Goal: Information Seeking & Learning: Learn about a topic

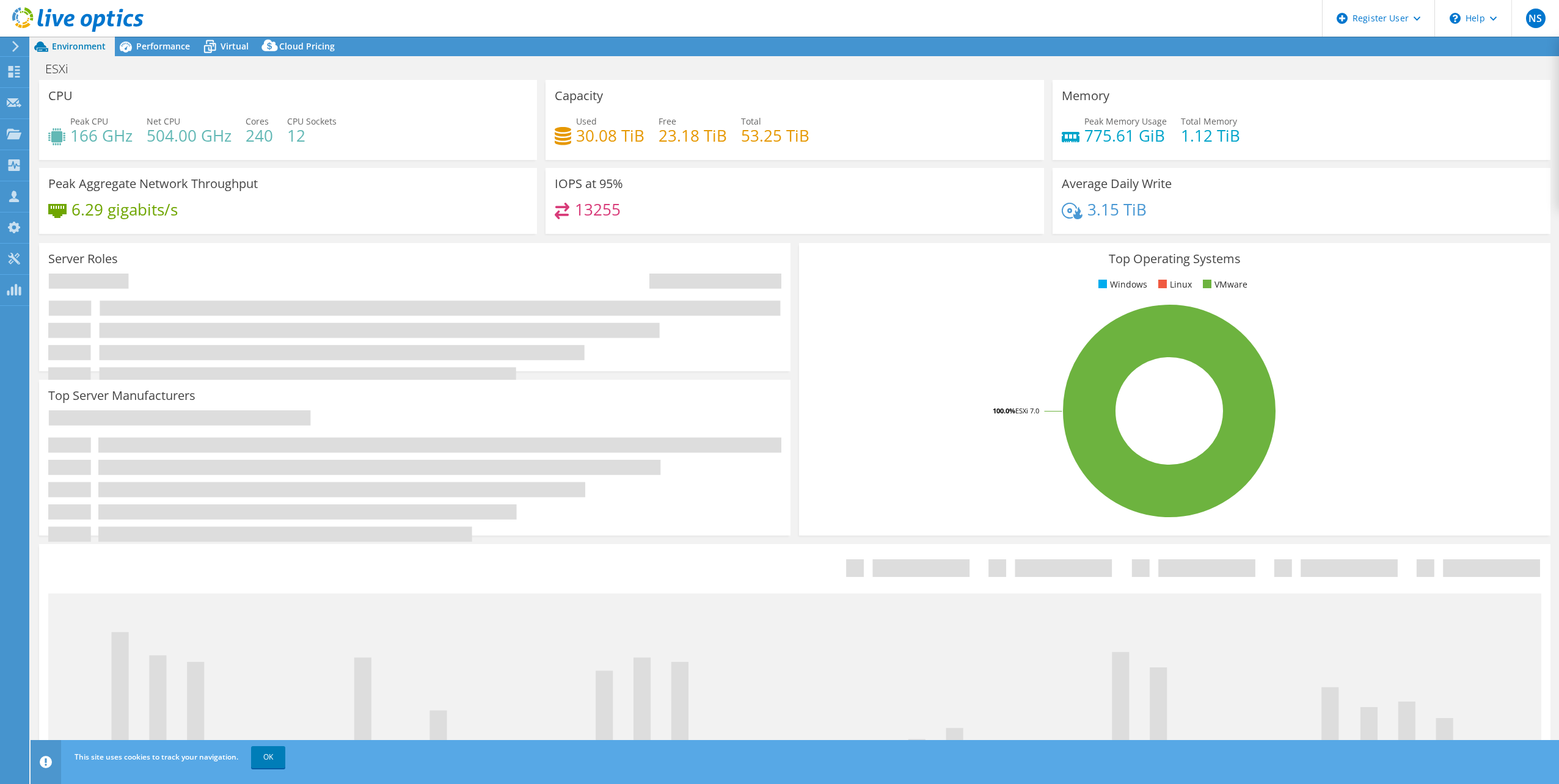
select select "USD"
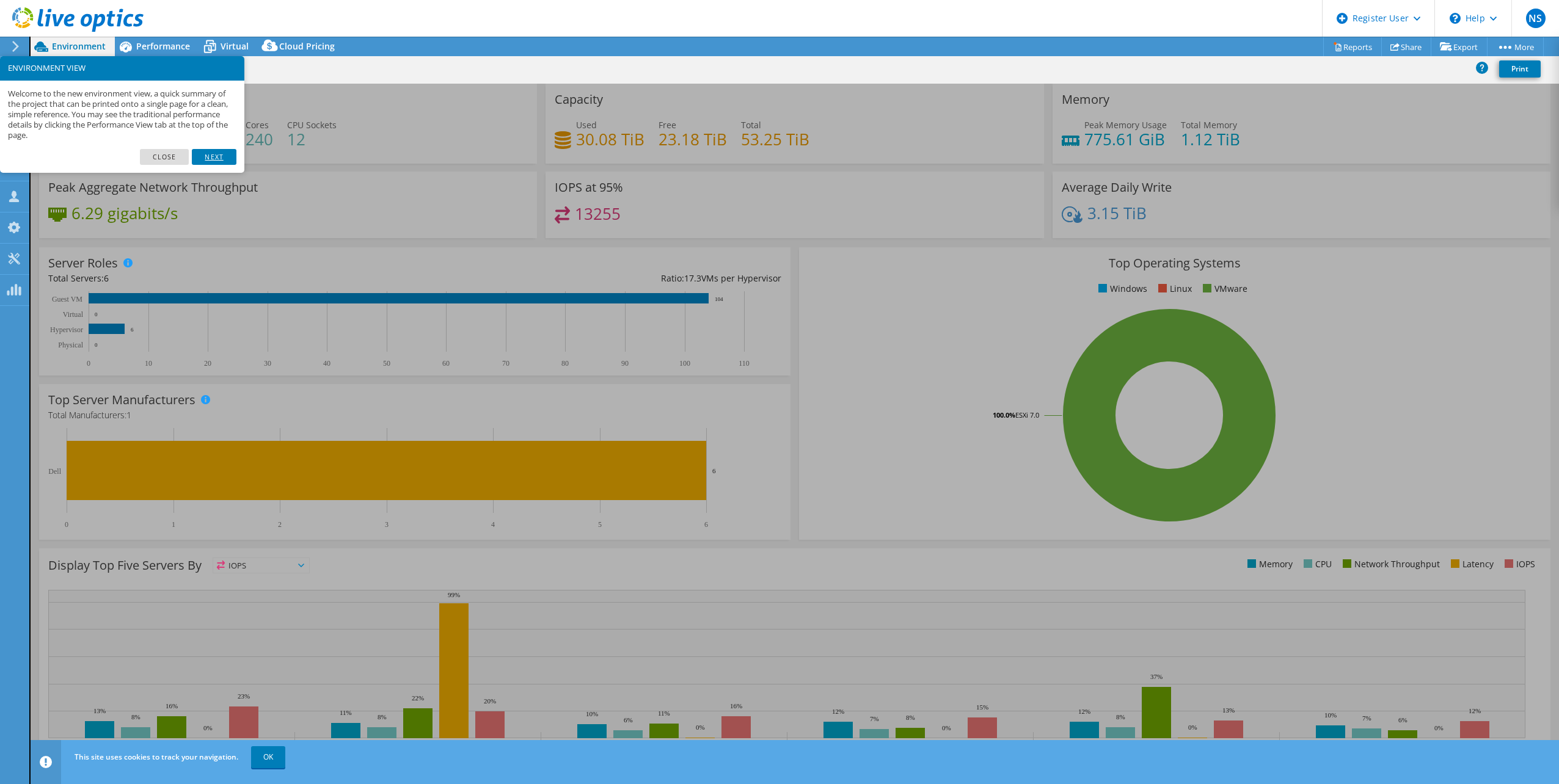
click at [219, 160] on link "Next" at bounding box center [214, 157] width 44 height 16
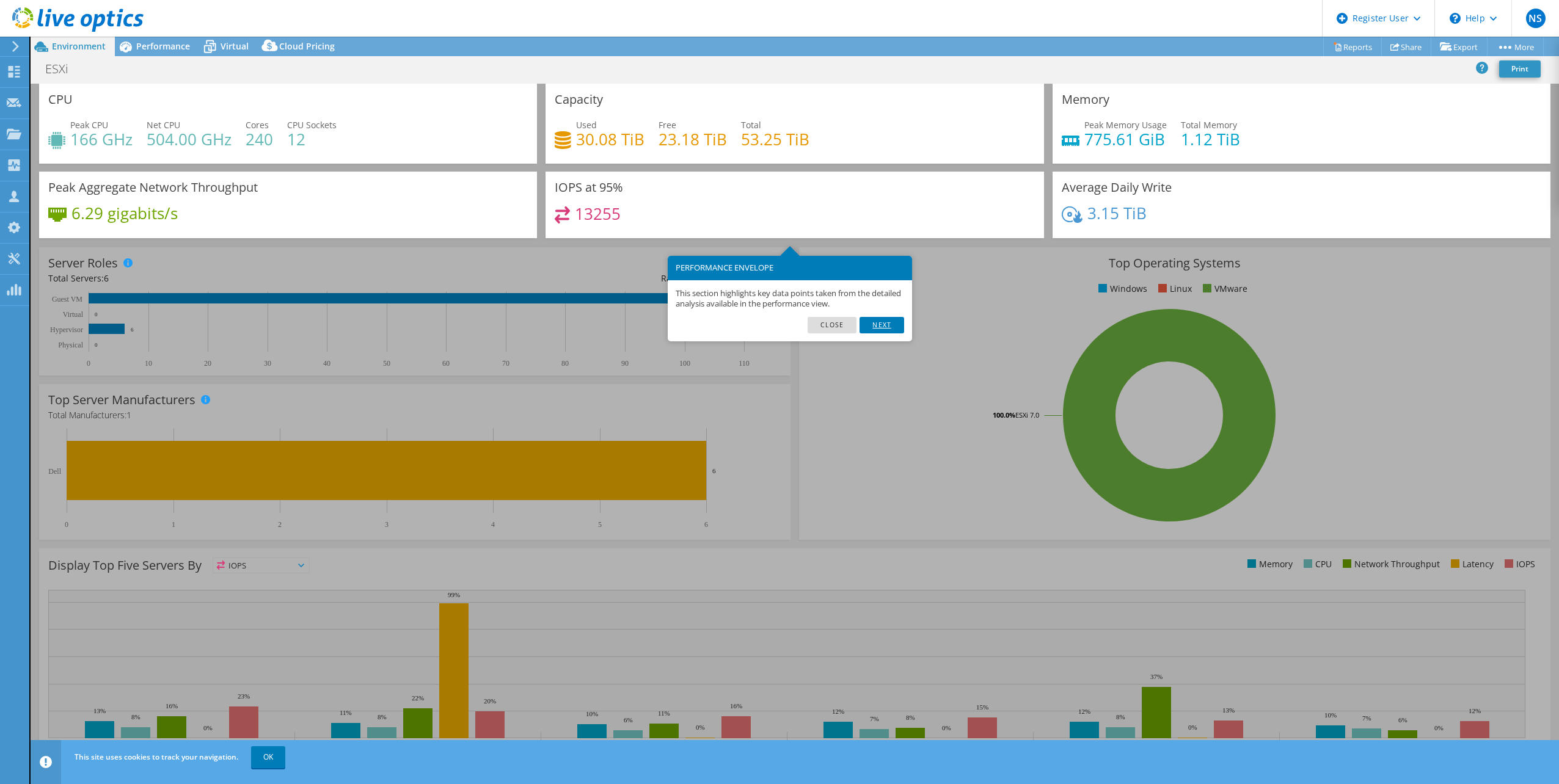
click at [881, 326] on link "Next" at bounding box center [881, 325] width 44 height 16
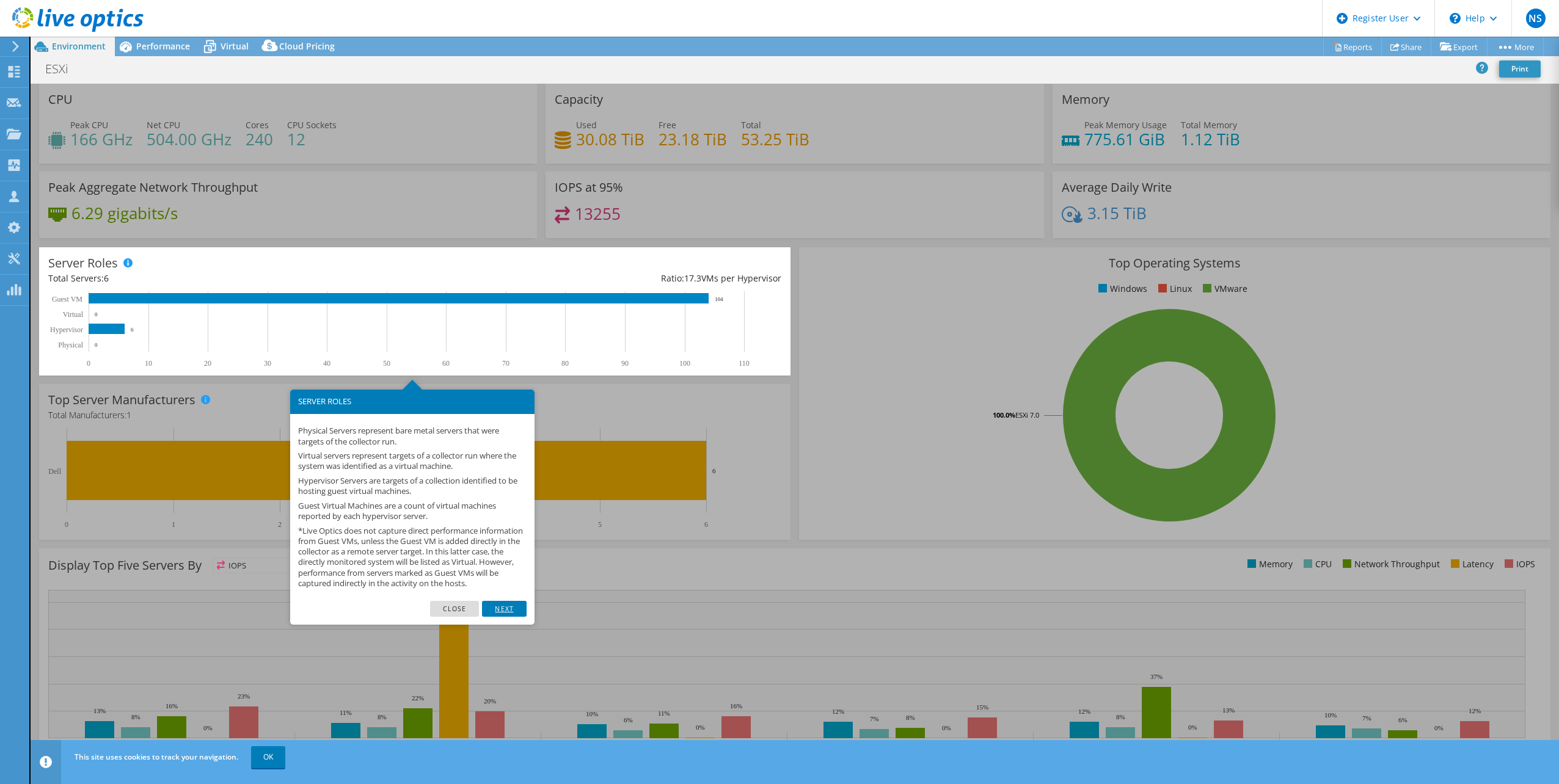
click at [517, 617] on link "Next" at bounding box center [504, 608] width 44 height 16
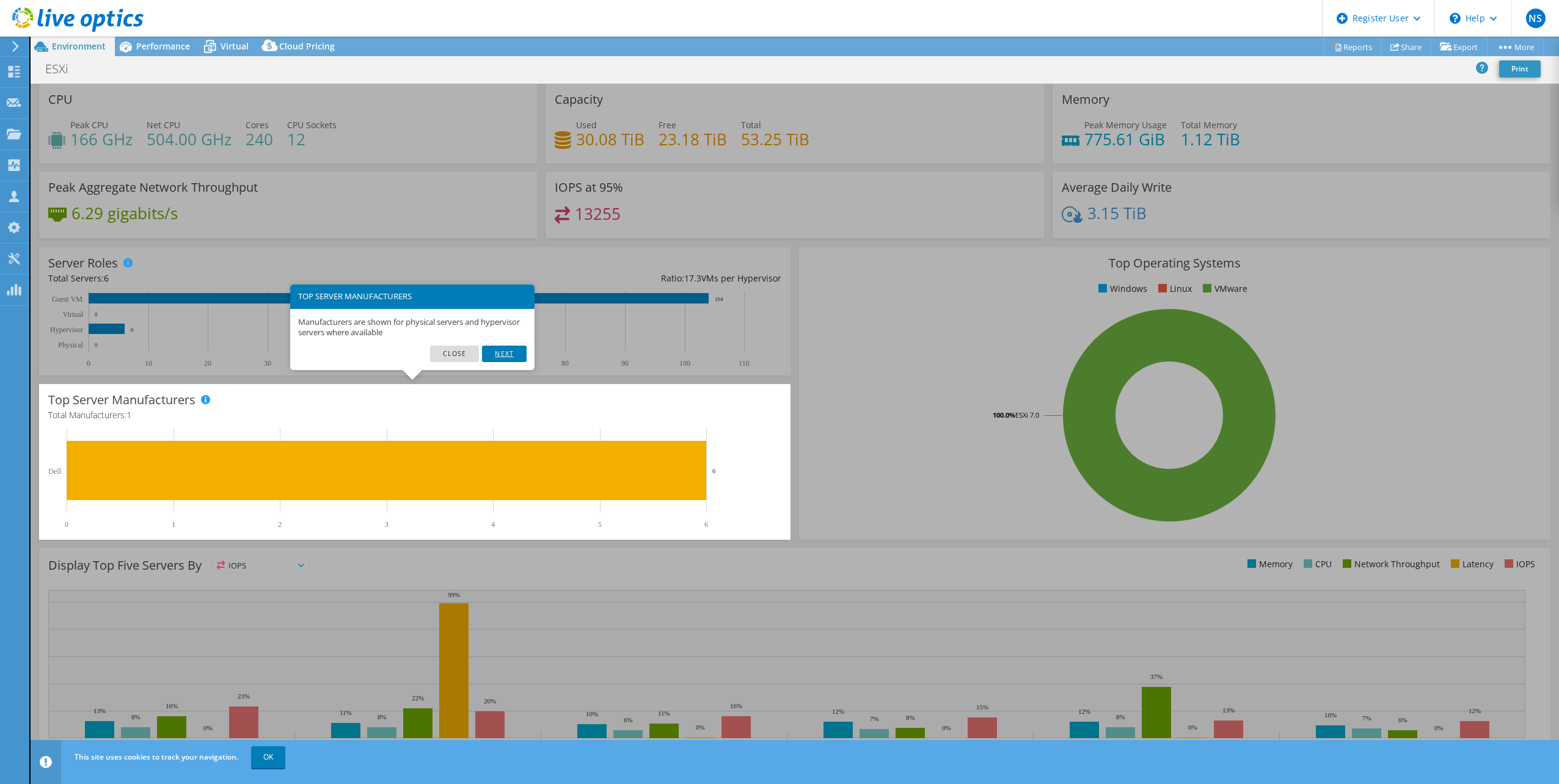
click at [508, 351] on link "Next" at bounding box center [504, 354] width 44 height 16
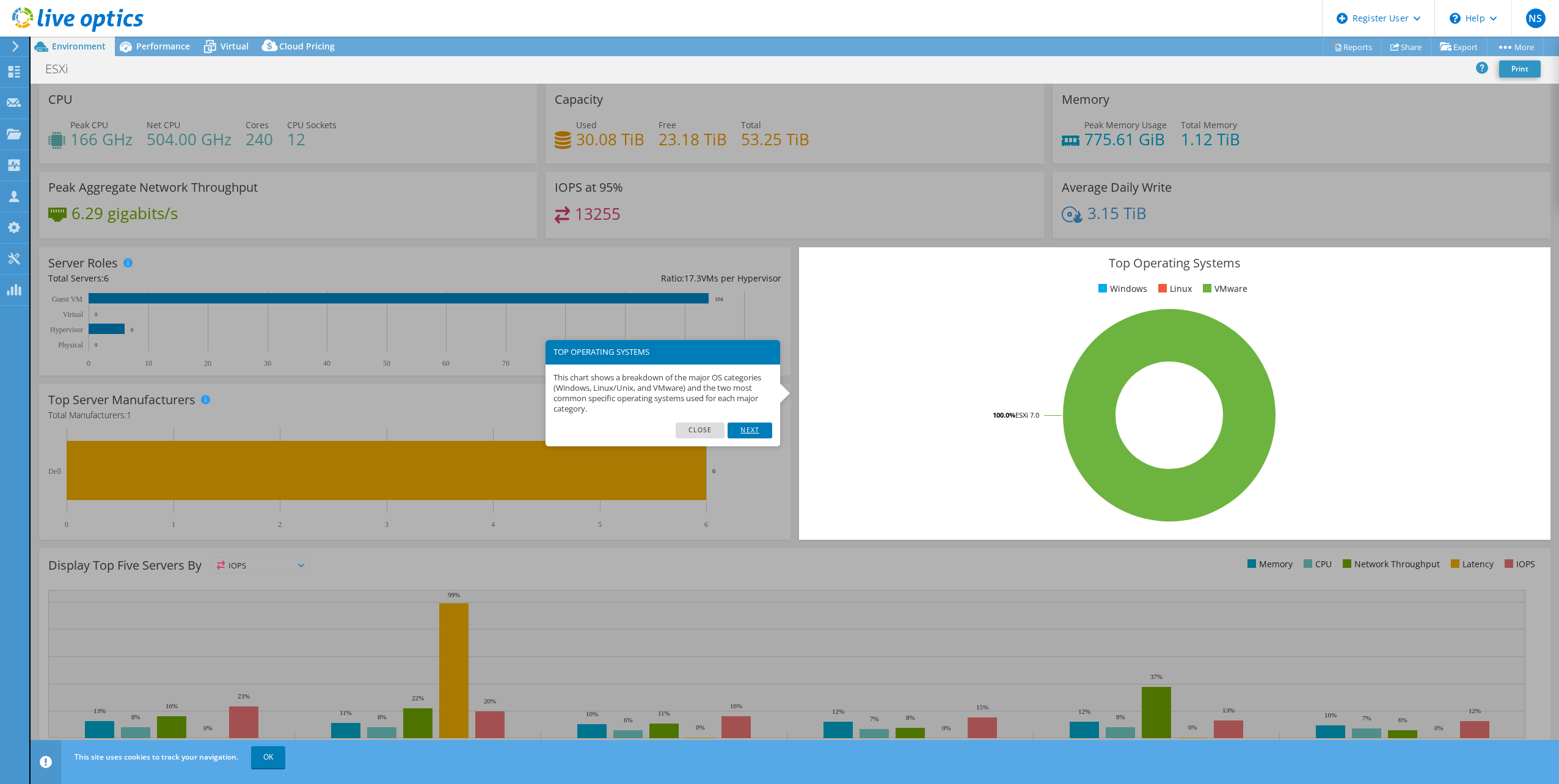
click at [757, 429] on link "Next" at bounding box center [750, 430] width 44 height 16
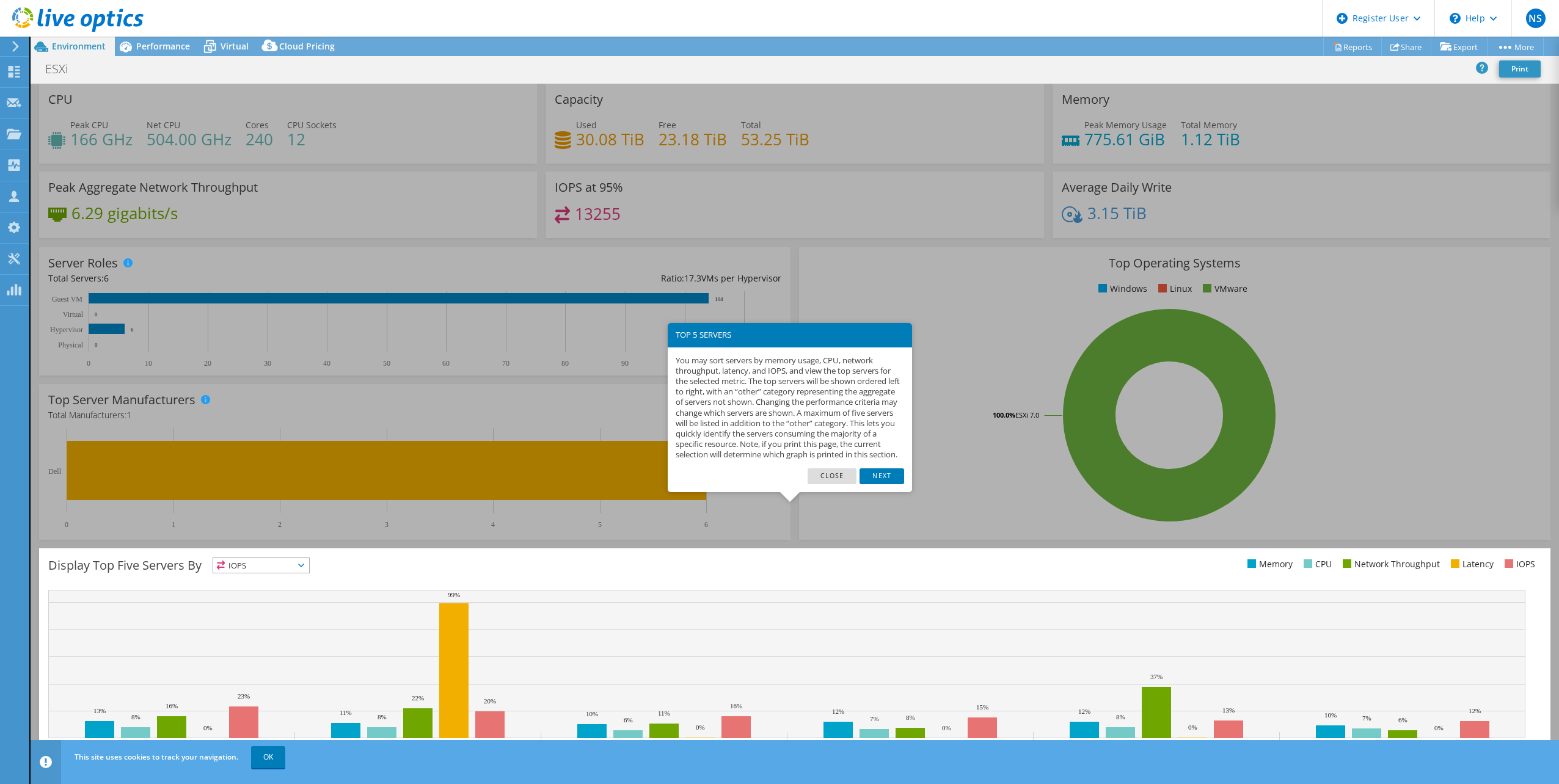
scroll to position [32, 0]
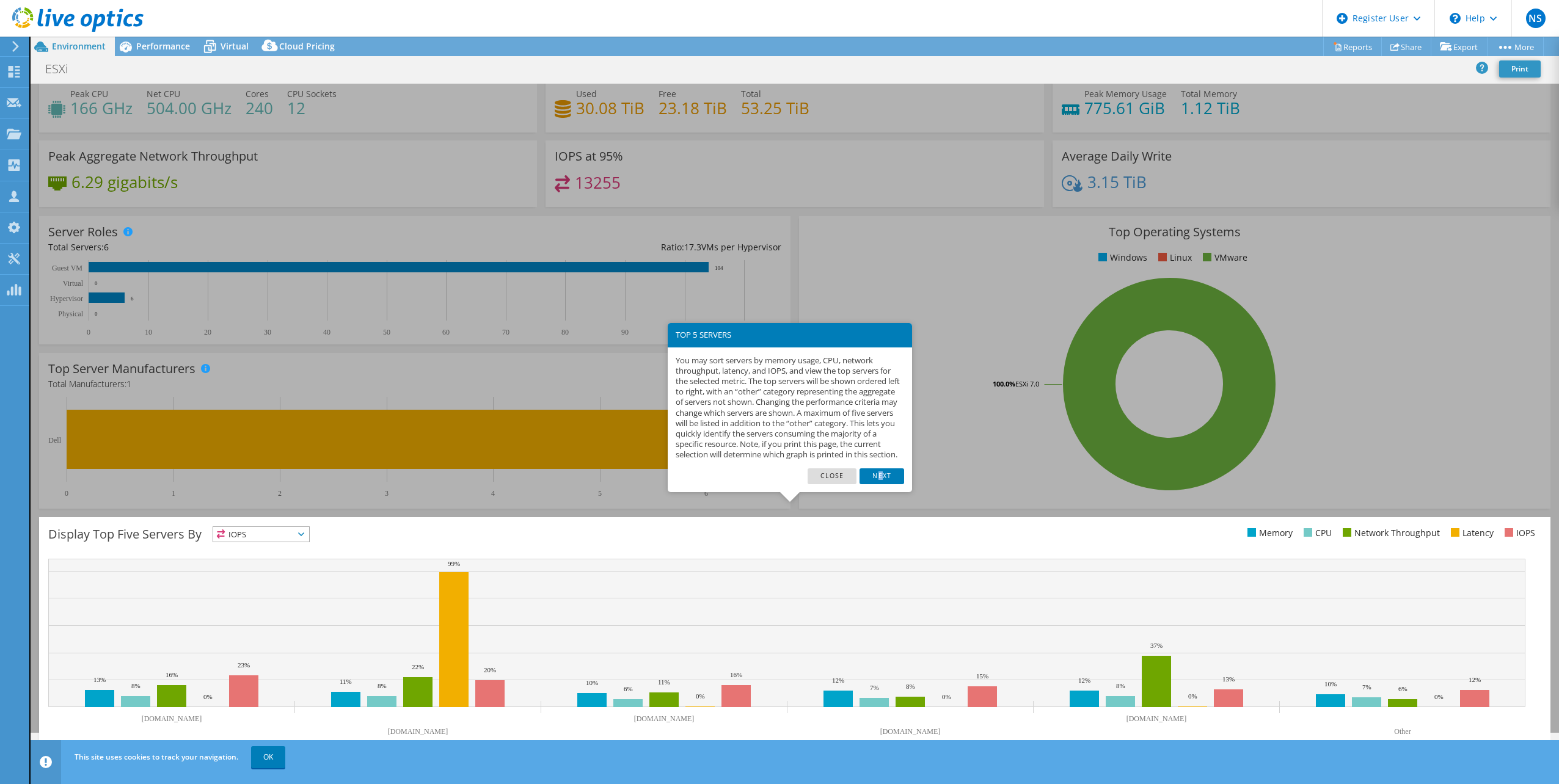
click at [881, 483] on link "Next" at bounding box center [881, 476] width 44 height 16
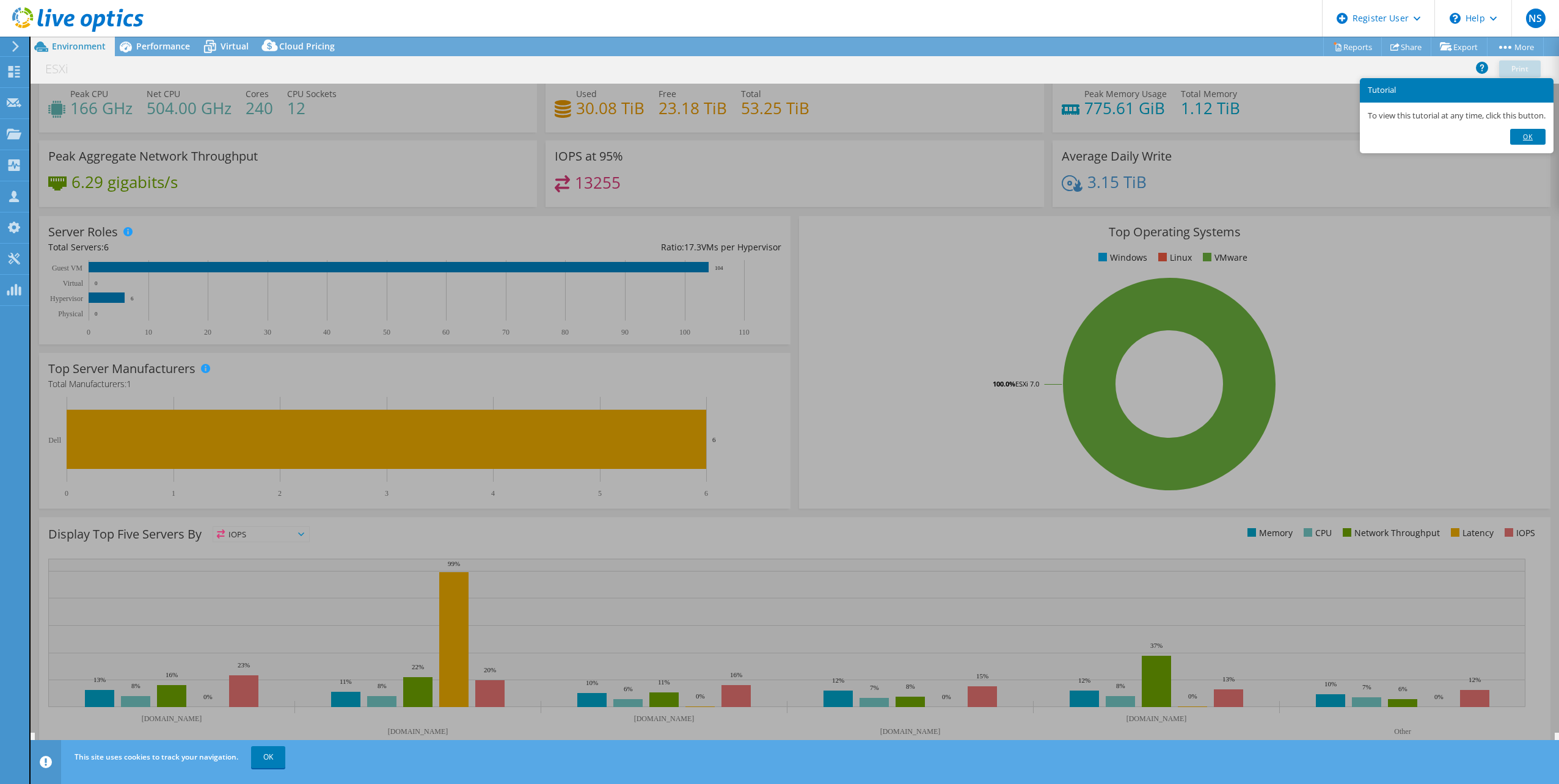
click at [1538, 137] on link "Ok" at bounding box center [1527, 136] width 36 height 16
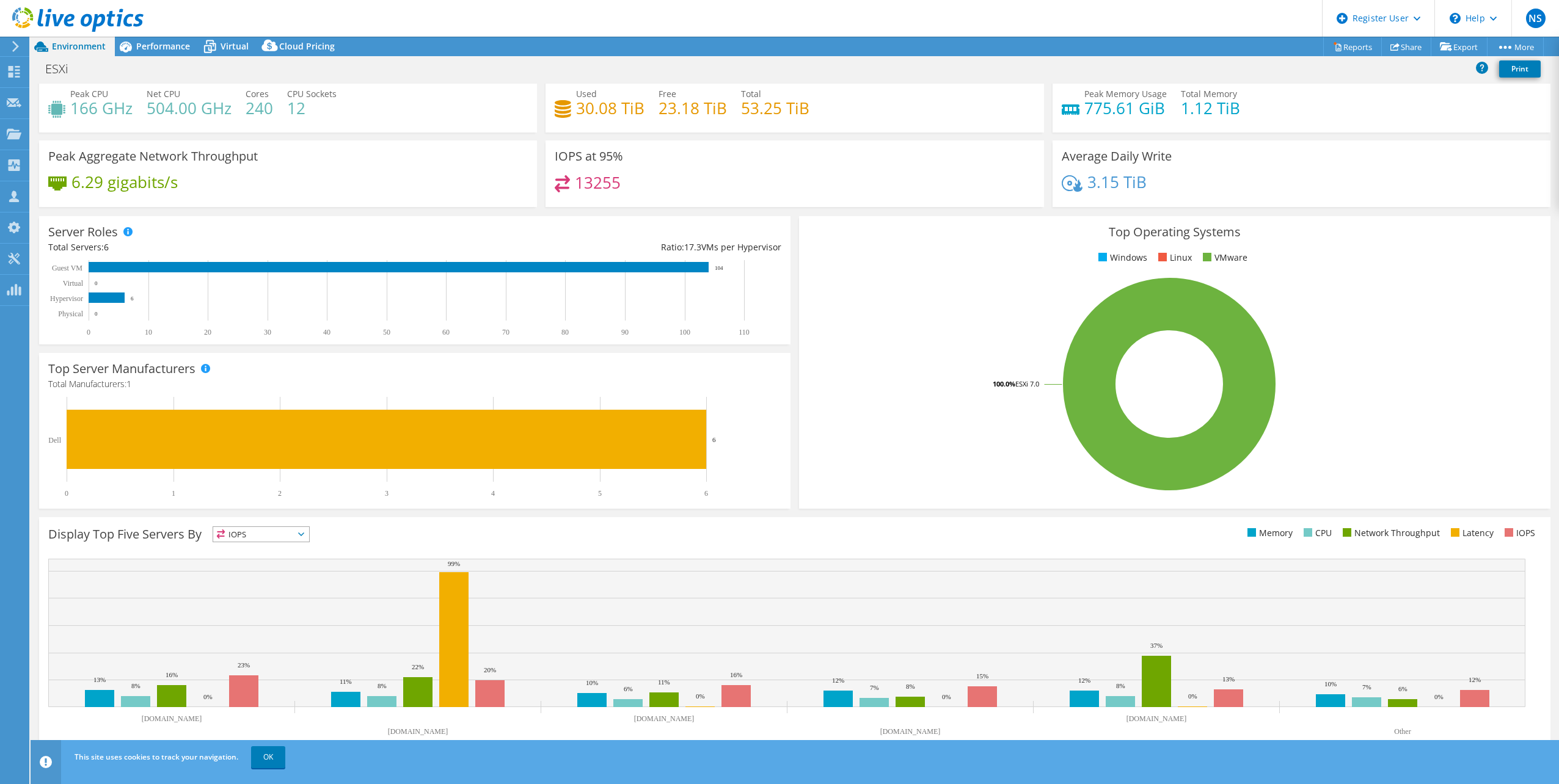
click at [300, 534] on span "IOPS" at bounding box center [261, 533] width 96 height 14
click at [284, 564] on li "Memory" at bounding box center [261, 568] width 96 height 17
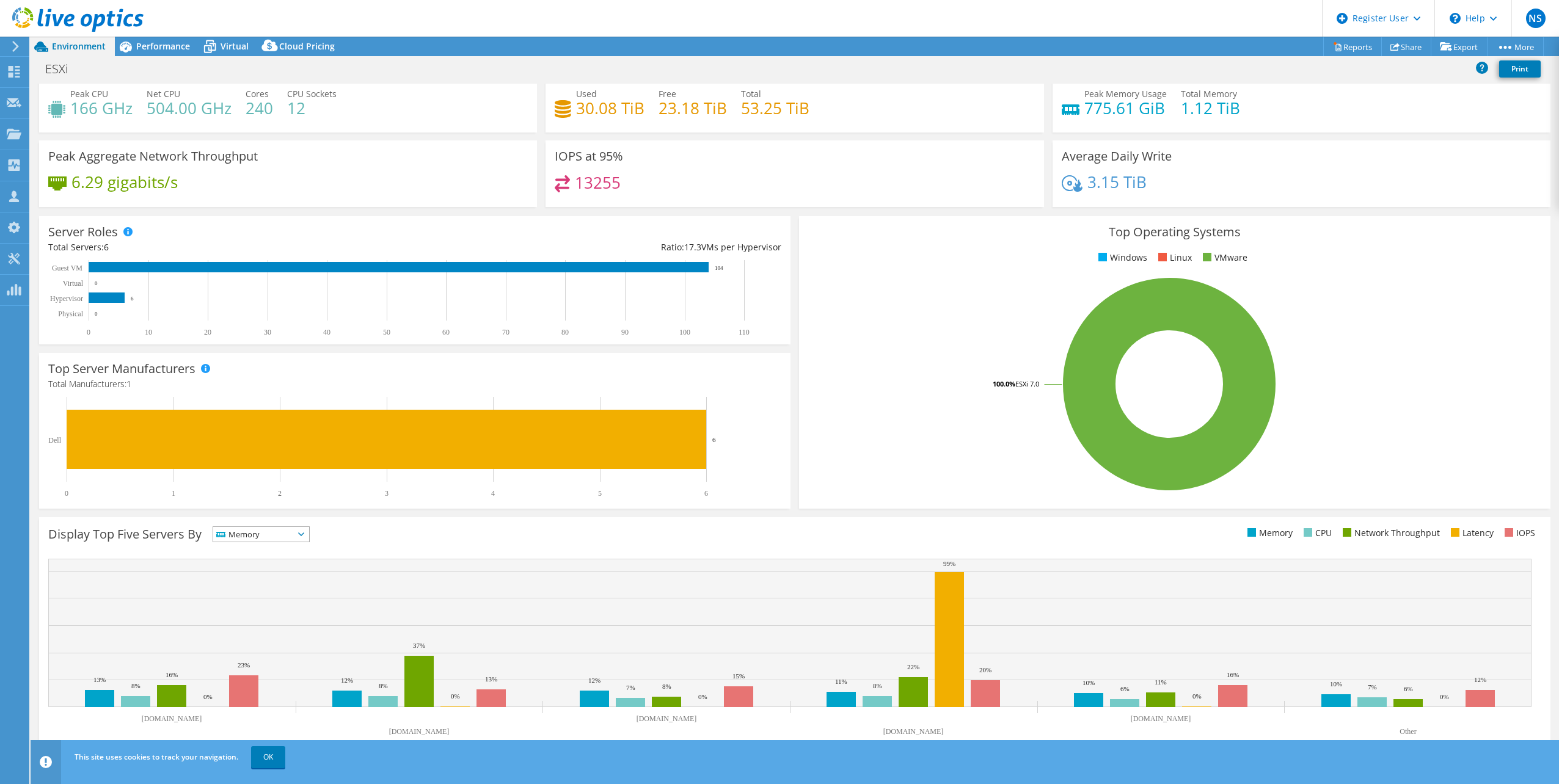
click at [304, 533] on icon at bounding box center [301, 534] width 6 height 3
click at [261, 579] on li "CPU" at bounding box center [261, 585] width 96 height 17
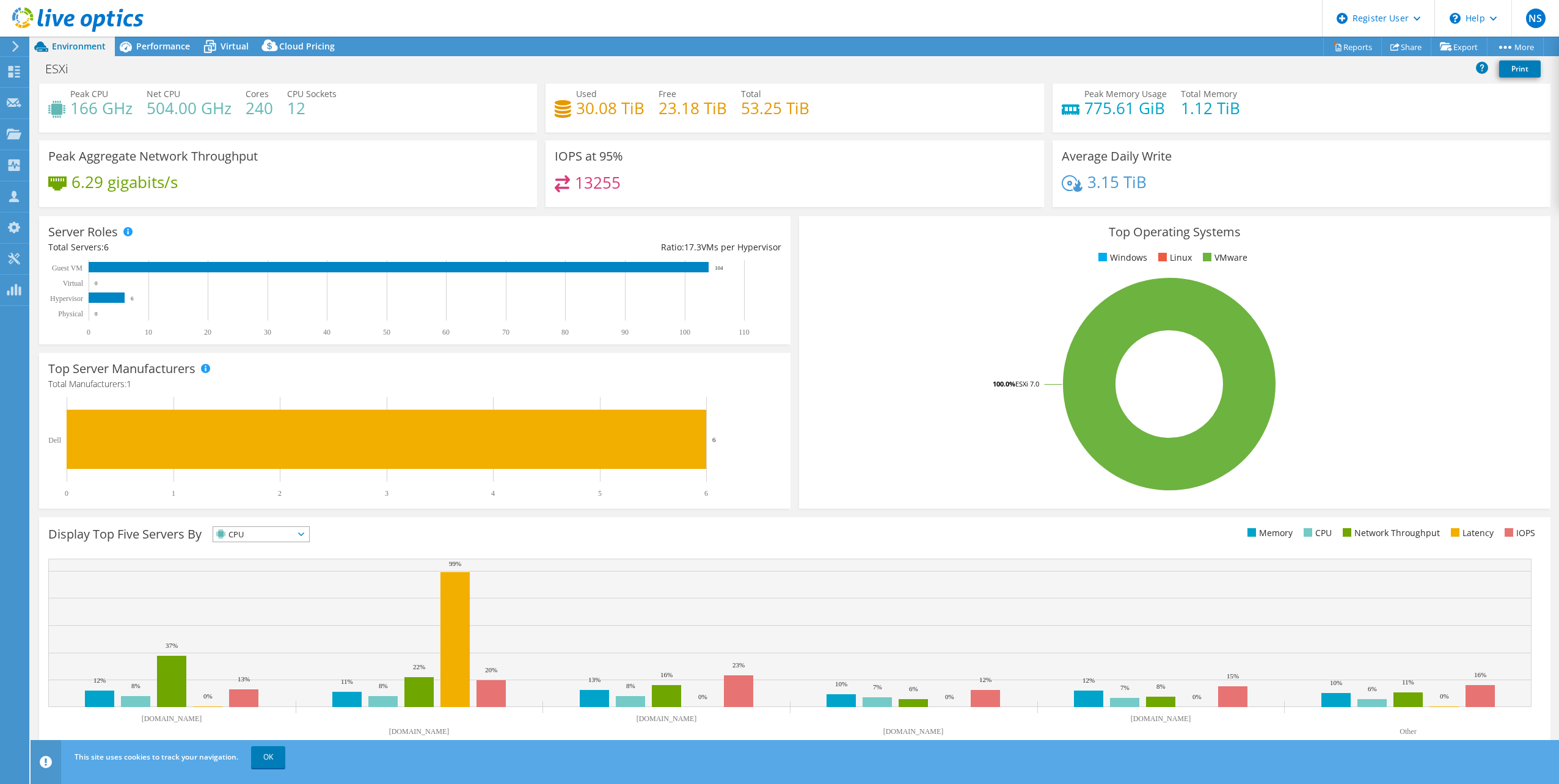
click at [294, 538] on span "CPU" at bounding box center [253, 533] width 81 height 14
click at [281, 594] on li "Network Throughput" at bounding box center [261, 602] width 96 height 17
click at [331, 533] on icon at bounding box center [328, 534] width 6 height 3
click at [294, 614] on li "Latency" at bounding box center [274, 619] width 124 height 17
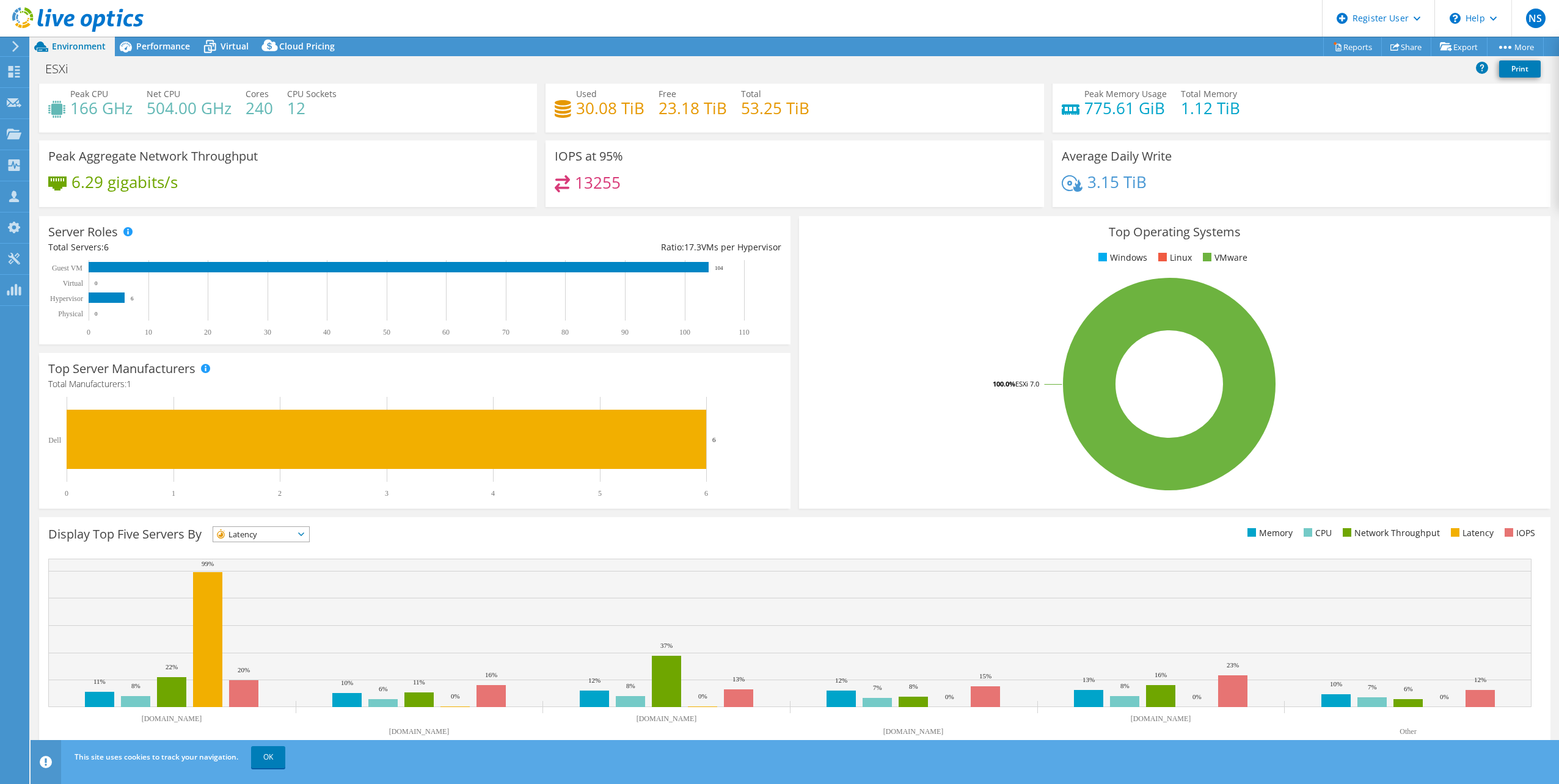
click at [294, 535] on span "Latency" at bounding box center [253, 533] width 81 height 14
click at [264, 555] on li "IOPS" at bounding box center [261, 551] width 96 height 17
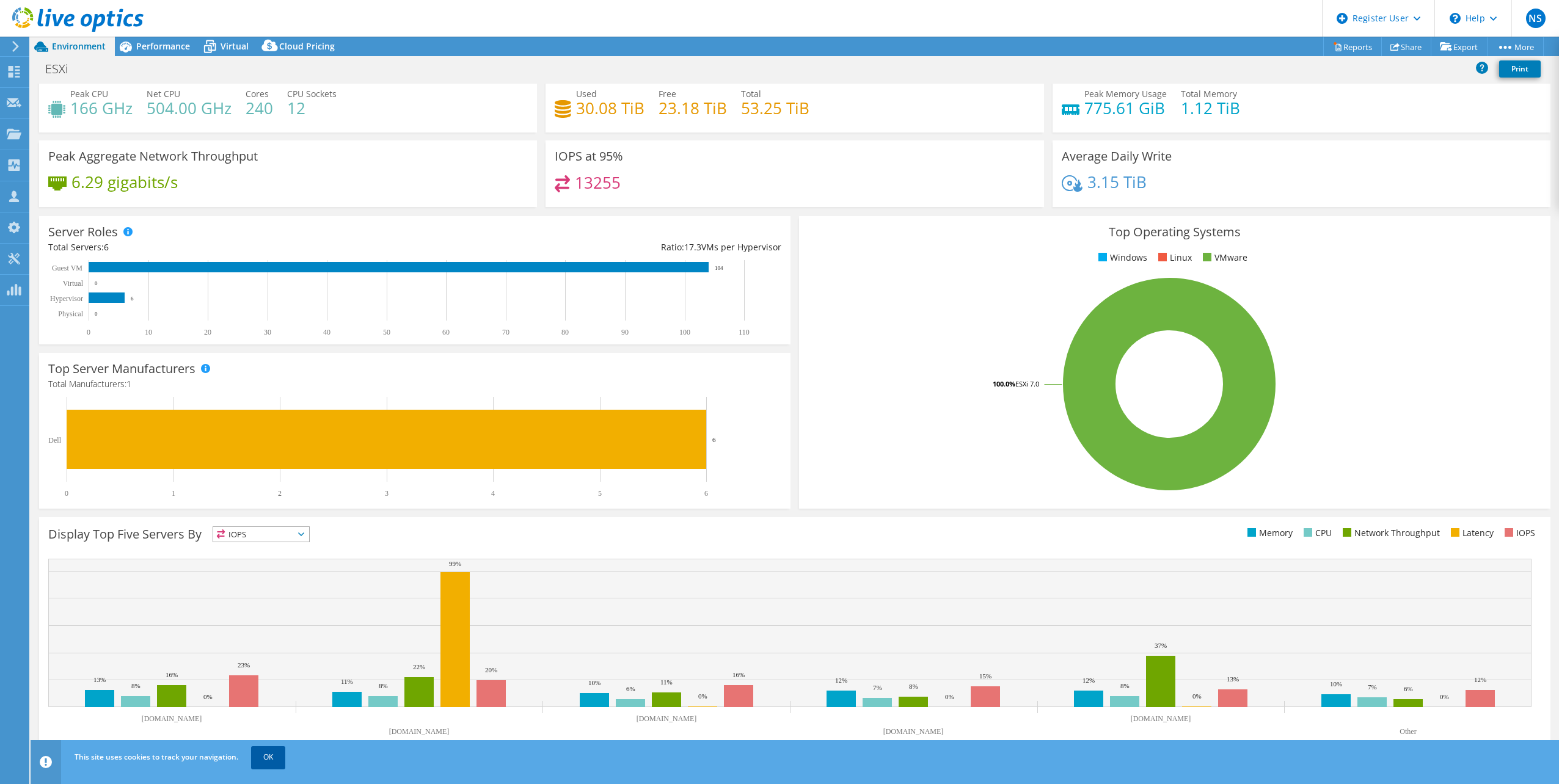
click at [270, 757] on link "OK" at bounding box center [268, 758] width 34 height 22
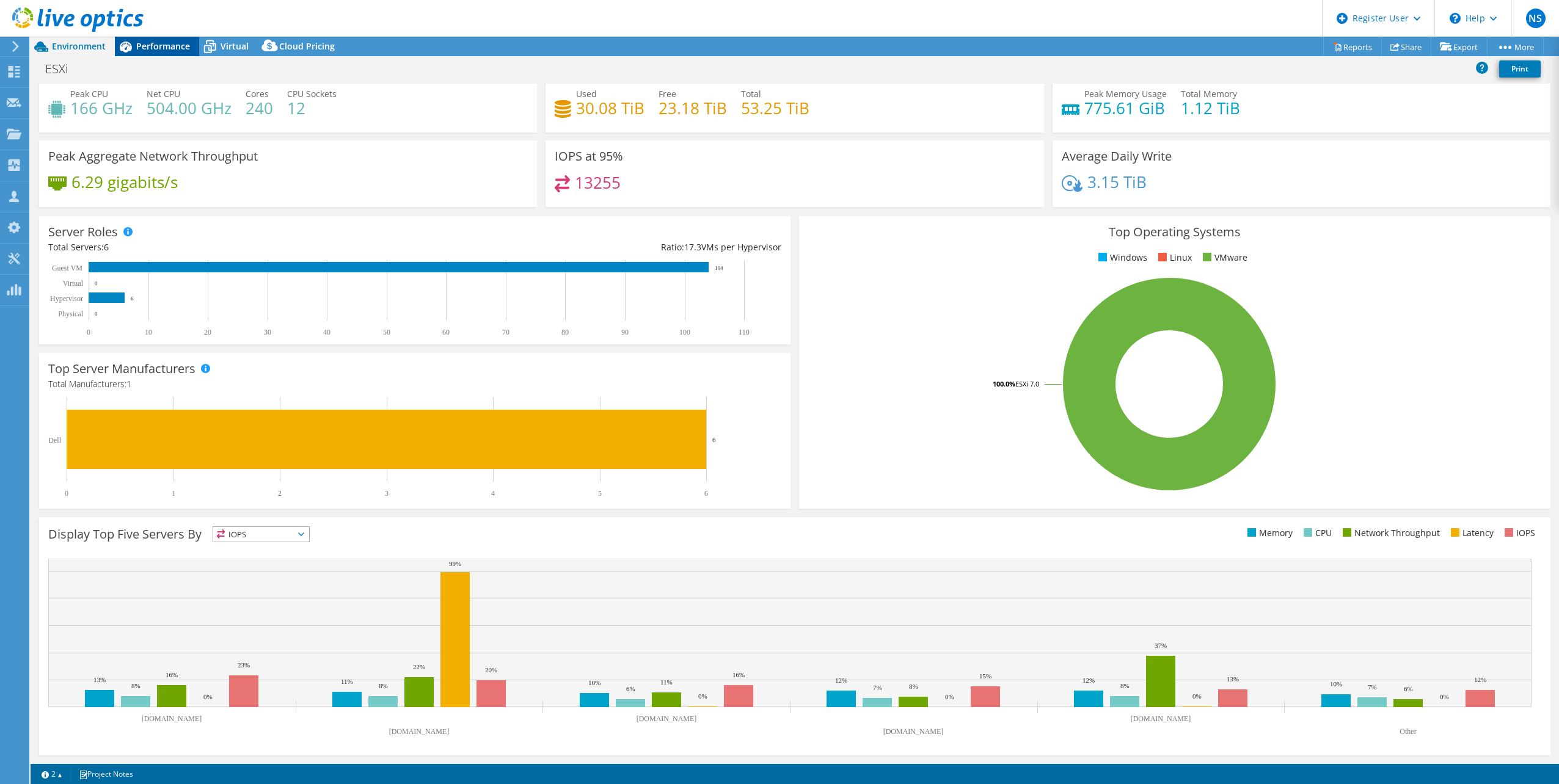
click at [149, 46] on span "Performance" at bounding box center [163, 46] width 54 height 12
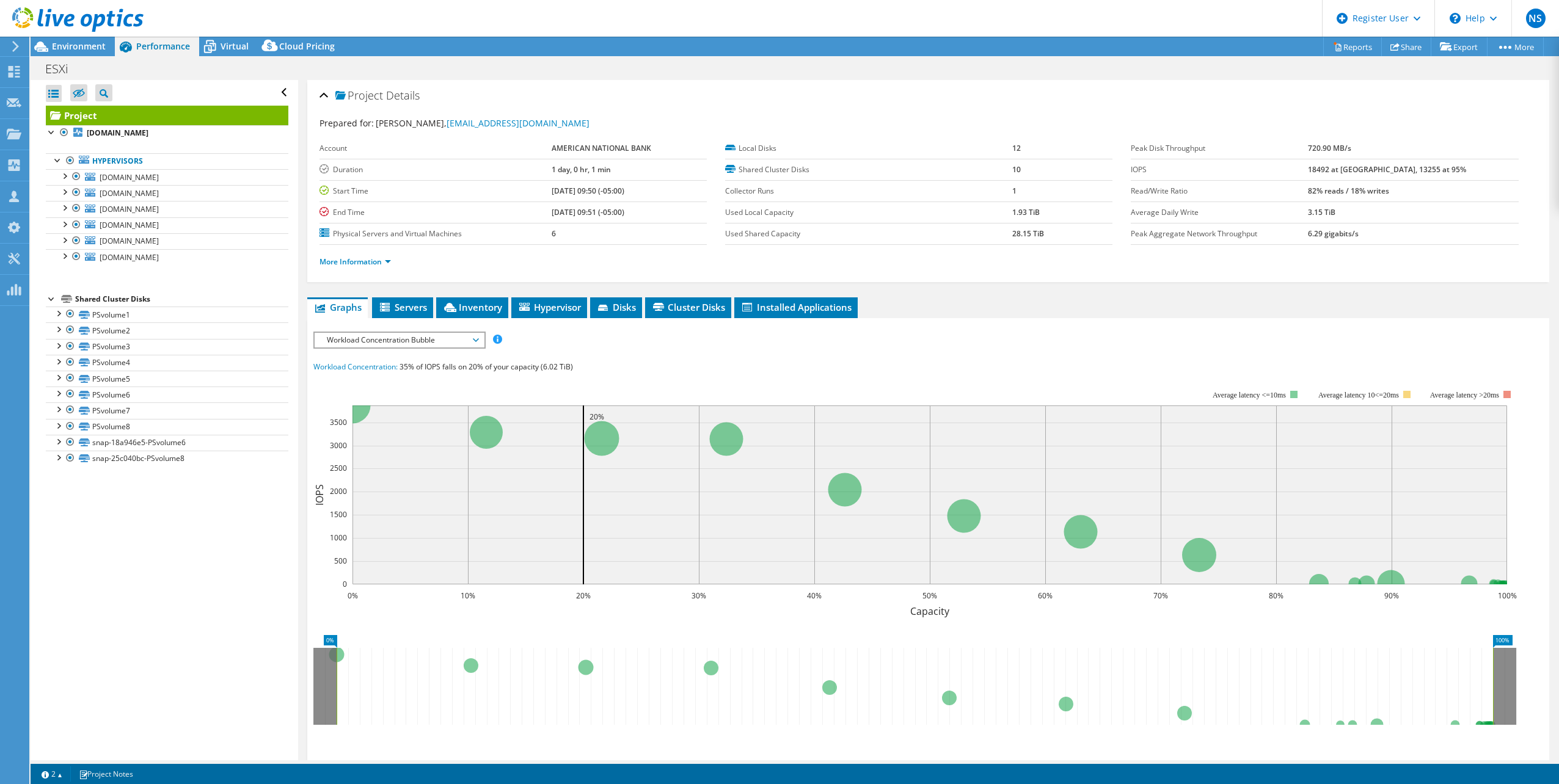
scroll to position [0, 0]
click at [118, 181] on span "[DOMAIN_NAME]" at bounding box center [130, 177] width 60 height 10
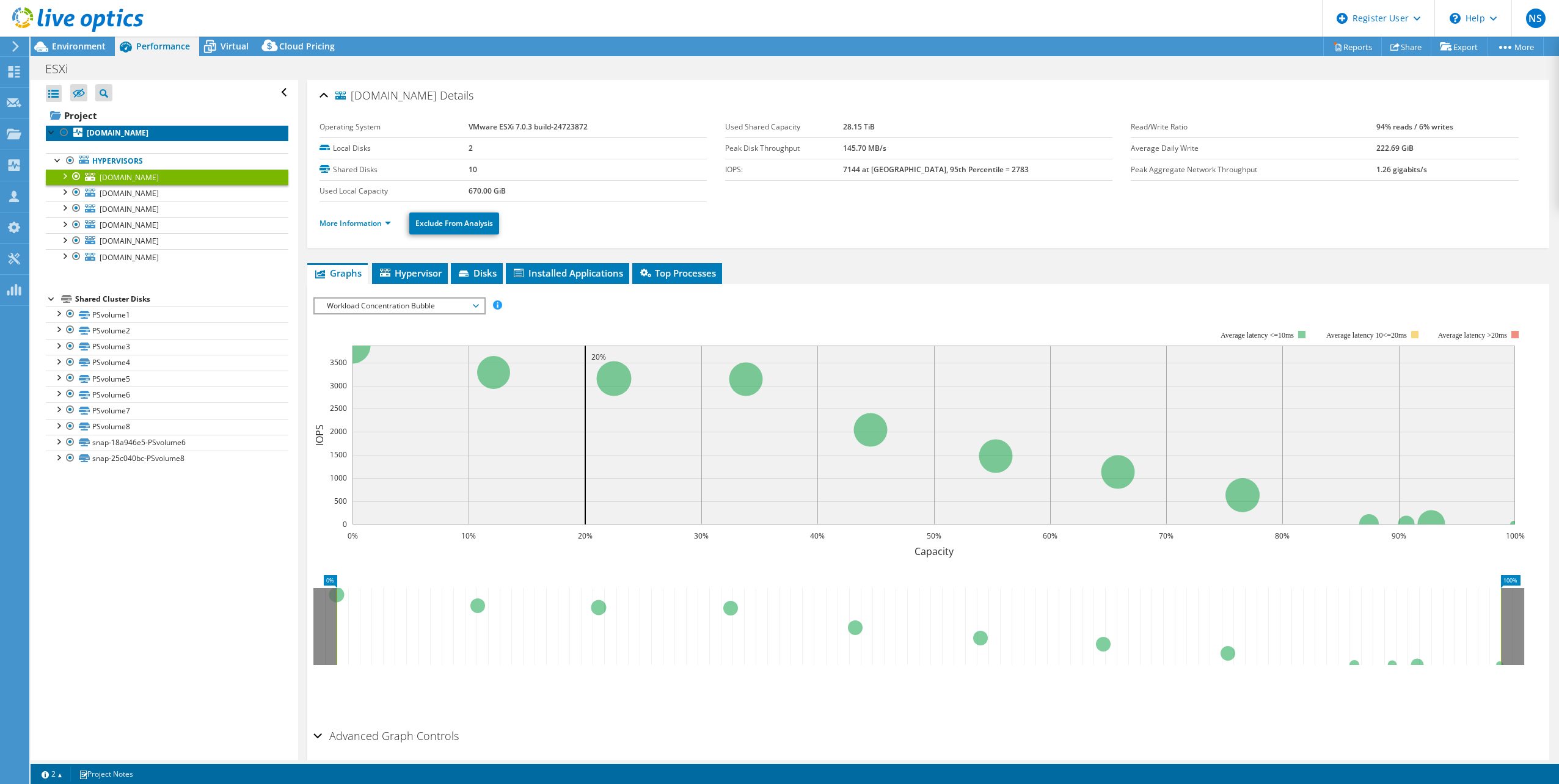
click at [124, 127] on link "[DOMAIN_NAME]" at bounding box center [167, 133] width 243 height 16
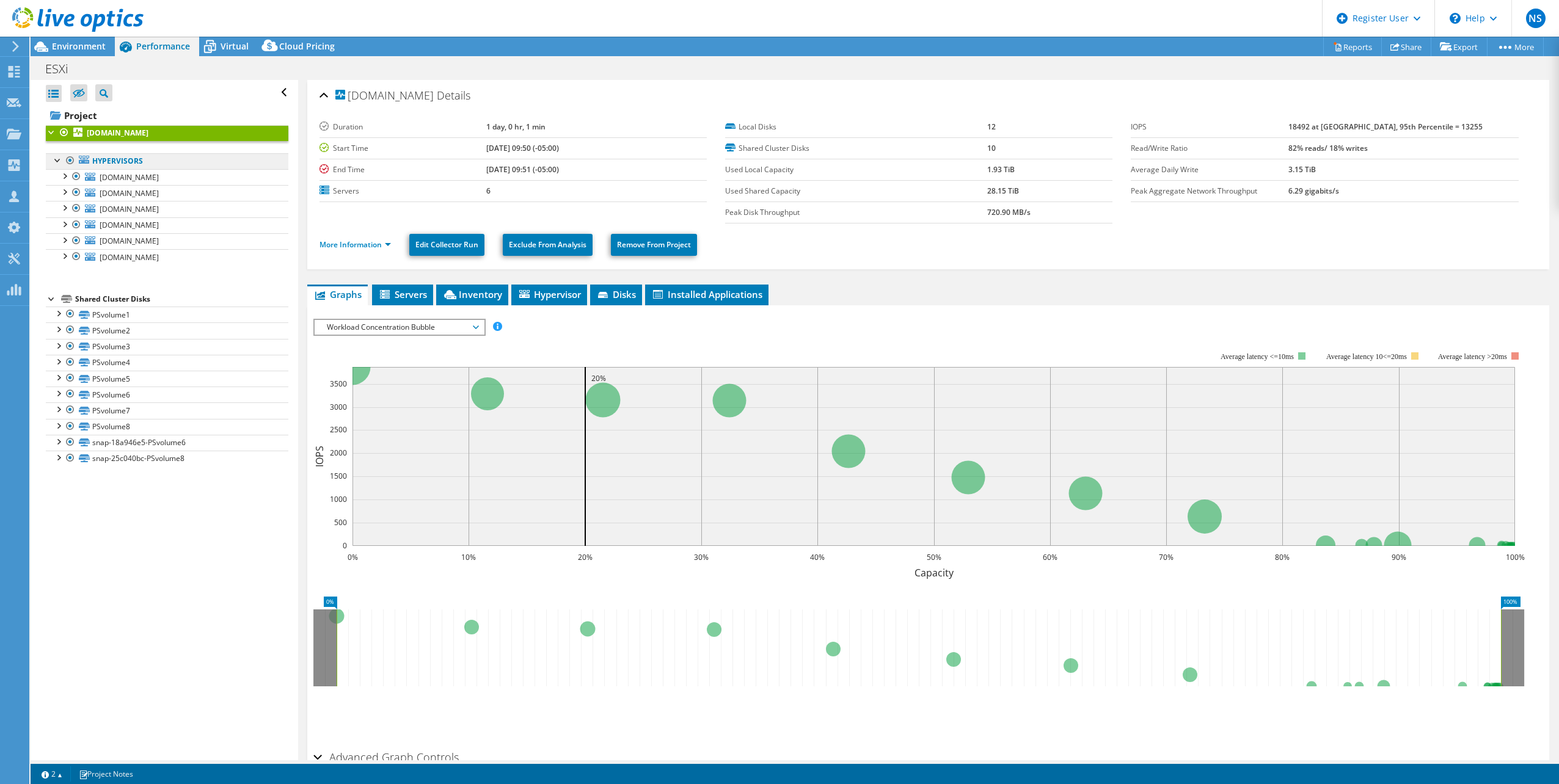
click at [124, 161] on link "Hypervisors" at bounding box center [167, 161] width 243 height 16
click at [159, 195] on span "[DOMAIN_NAME]" at bounding box center [130, 193] width 60 height 10
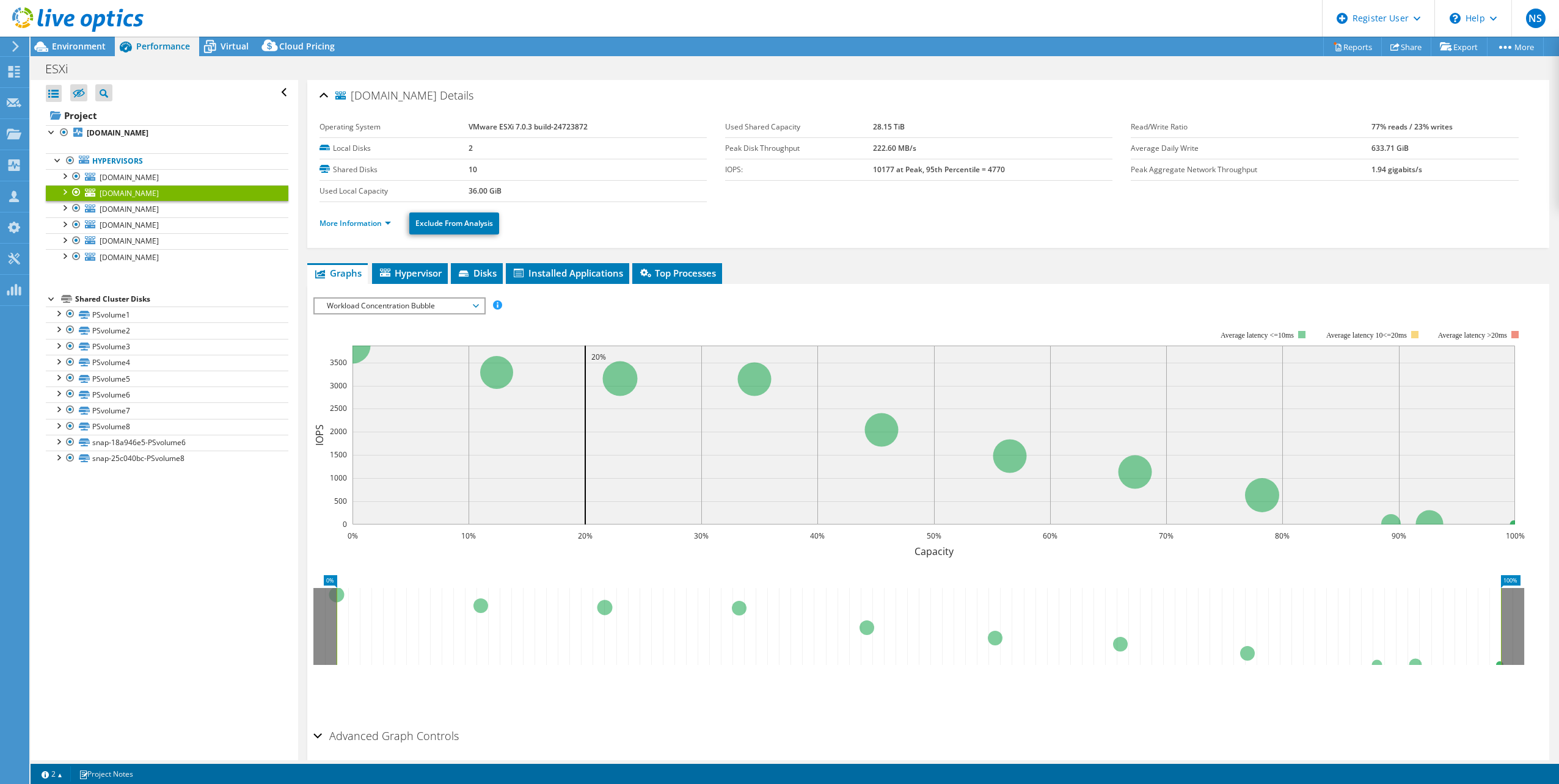
click at [480, 309] on span "Workload Concentration Bubble" at bounding box center [399, 305] width 170 height 14
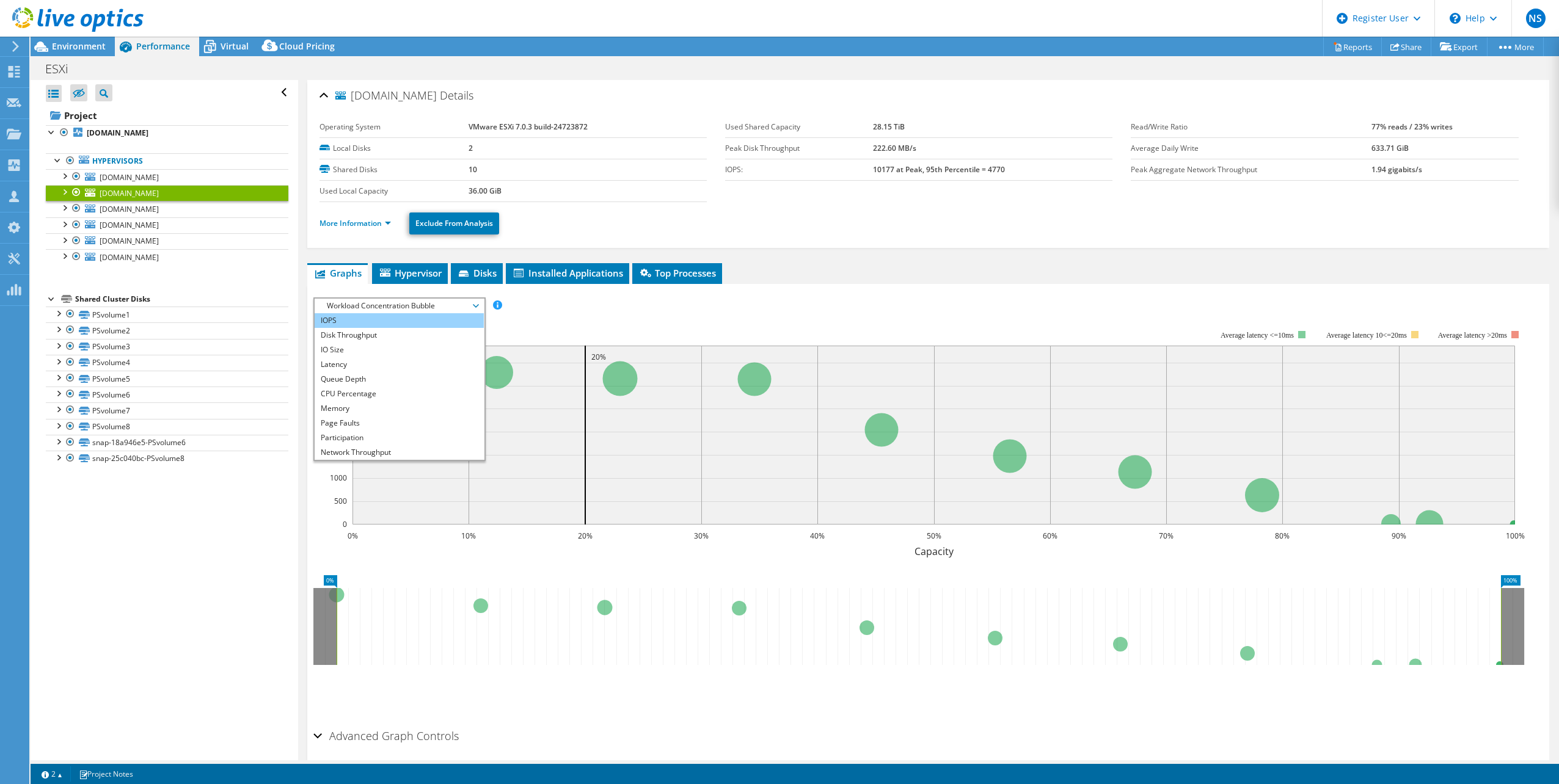
click at [414, 320] on li "IOPS" at bounding box center [399, 320] width 170 height 14
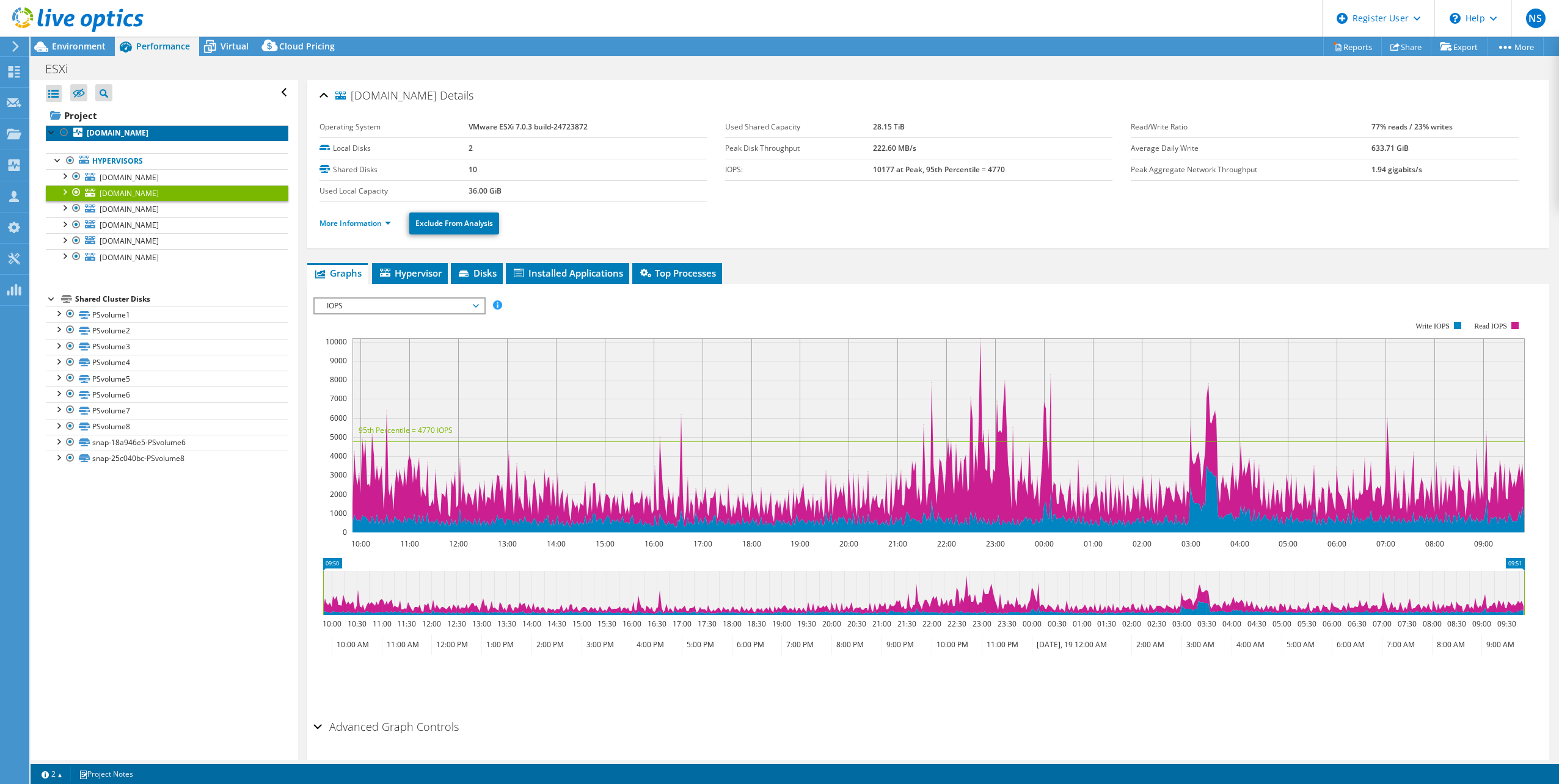
click at [130, 133] on b "[DOMAIN_NAME]" at bounding box center [118, 133] width 61 height 10
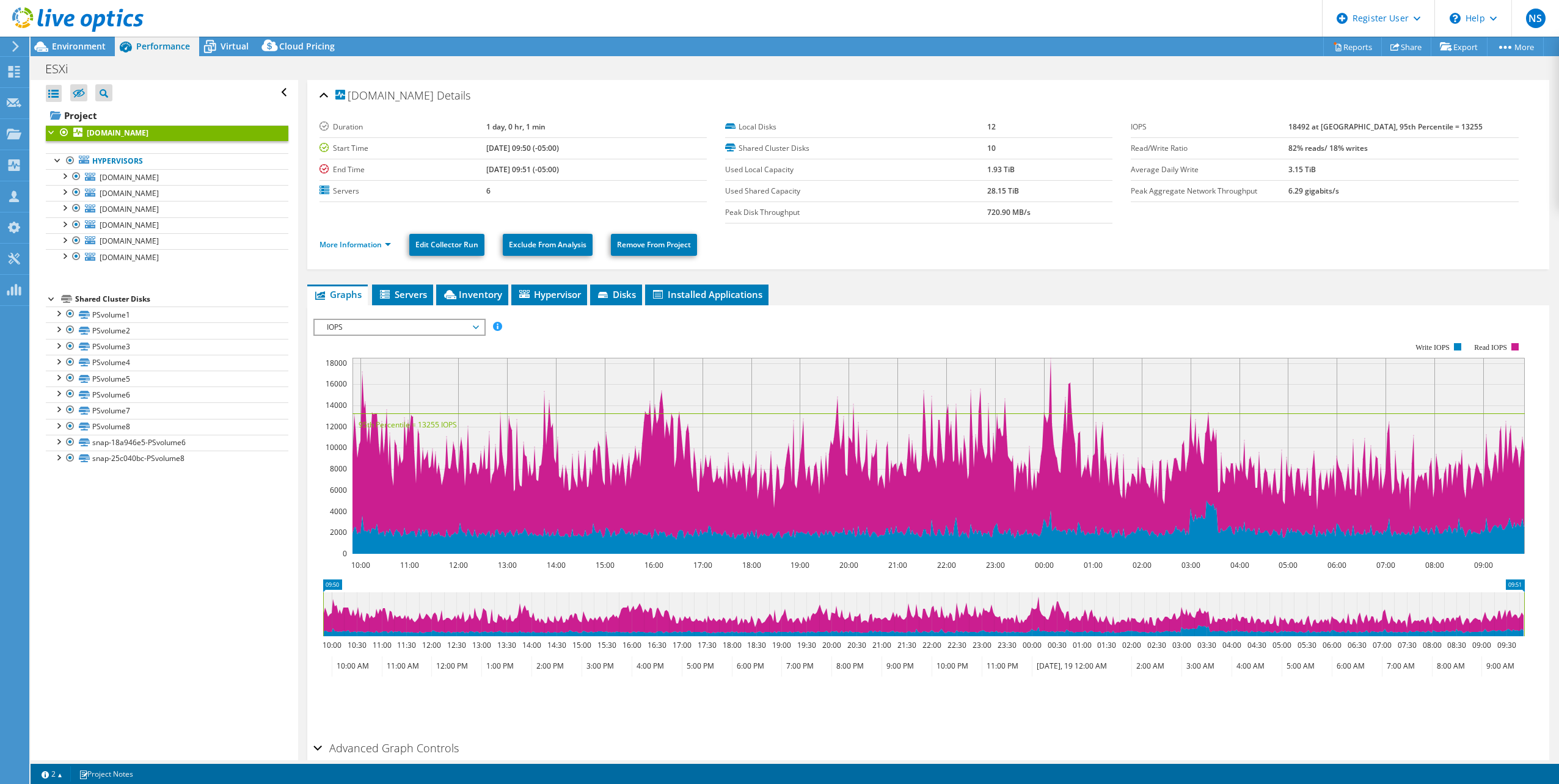
click at [478, 326] on icon at bounding box center [476, 327] width 6 height 3
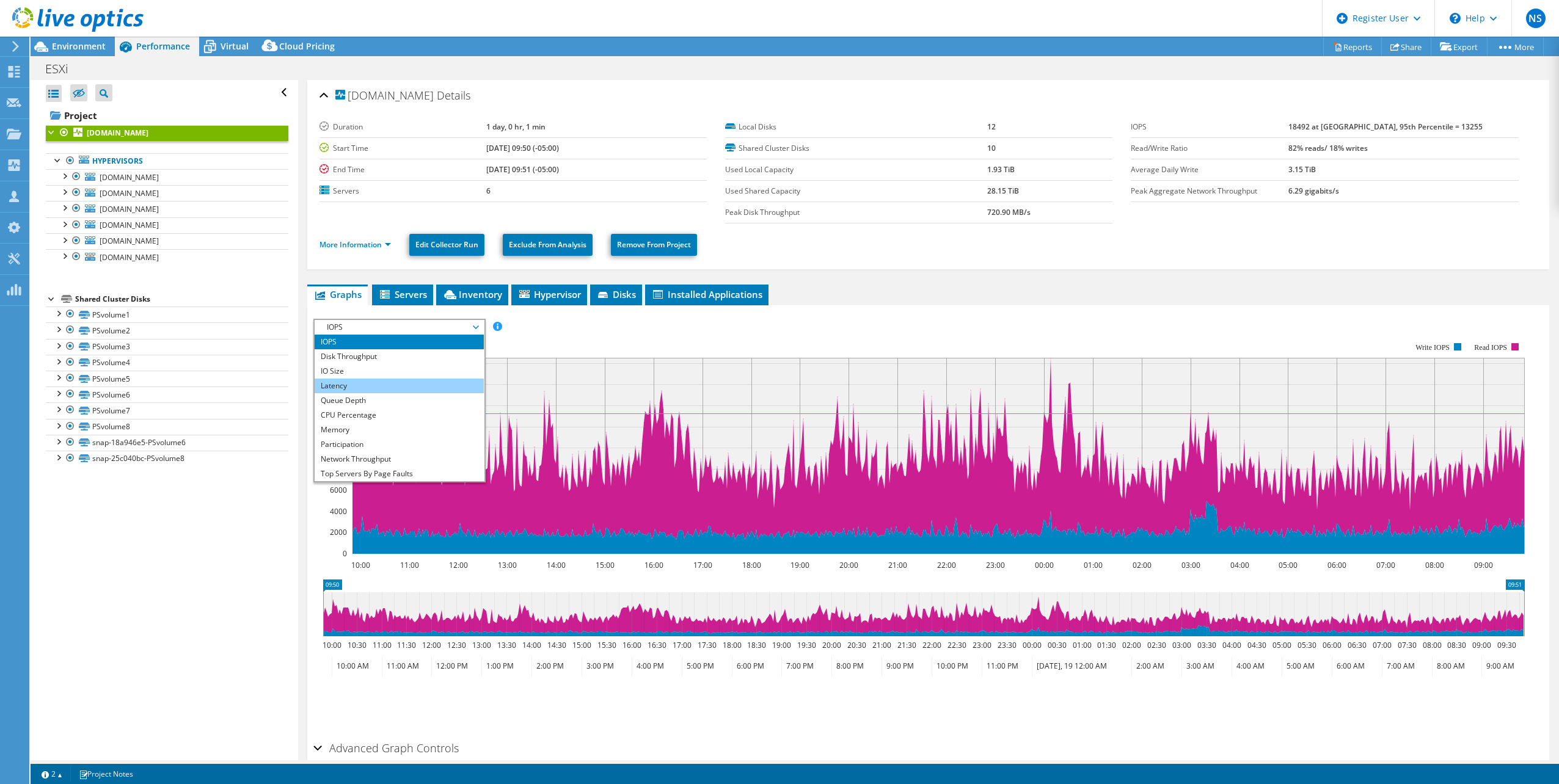
click at [405, 389] on li "Latency" at bounding box center [399, 385] width 170 height 14
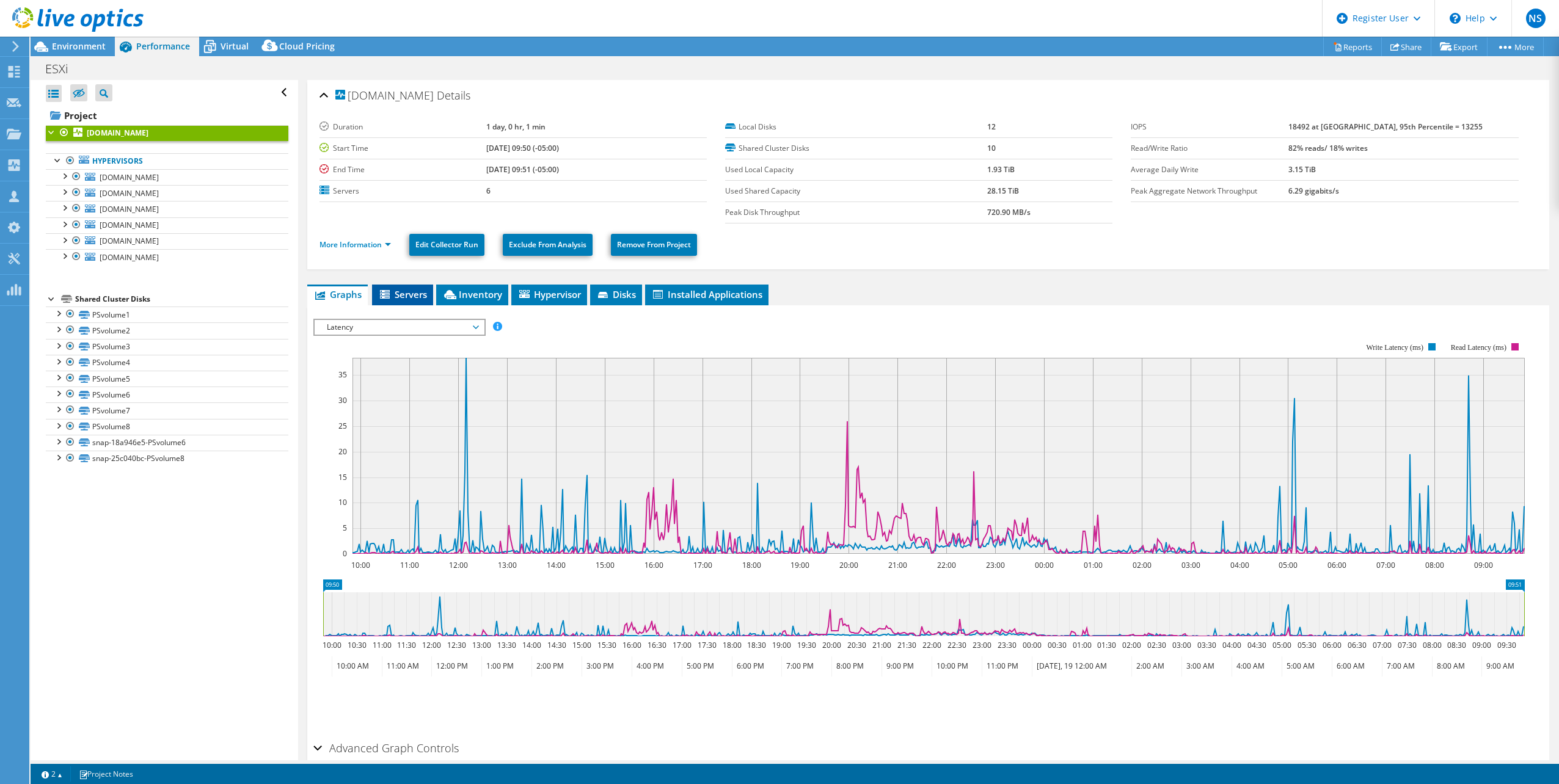
click at [416, 297] on span "Servers" at bounding box center [402, 294] width 49 height 12
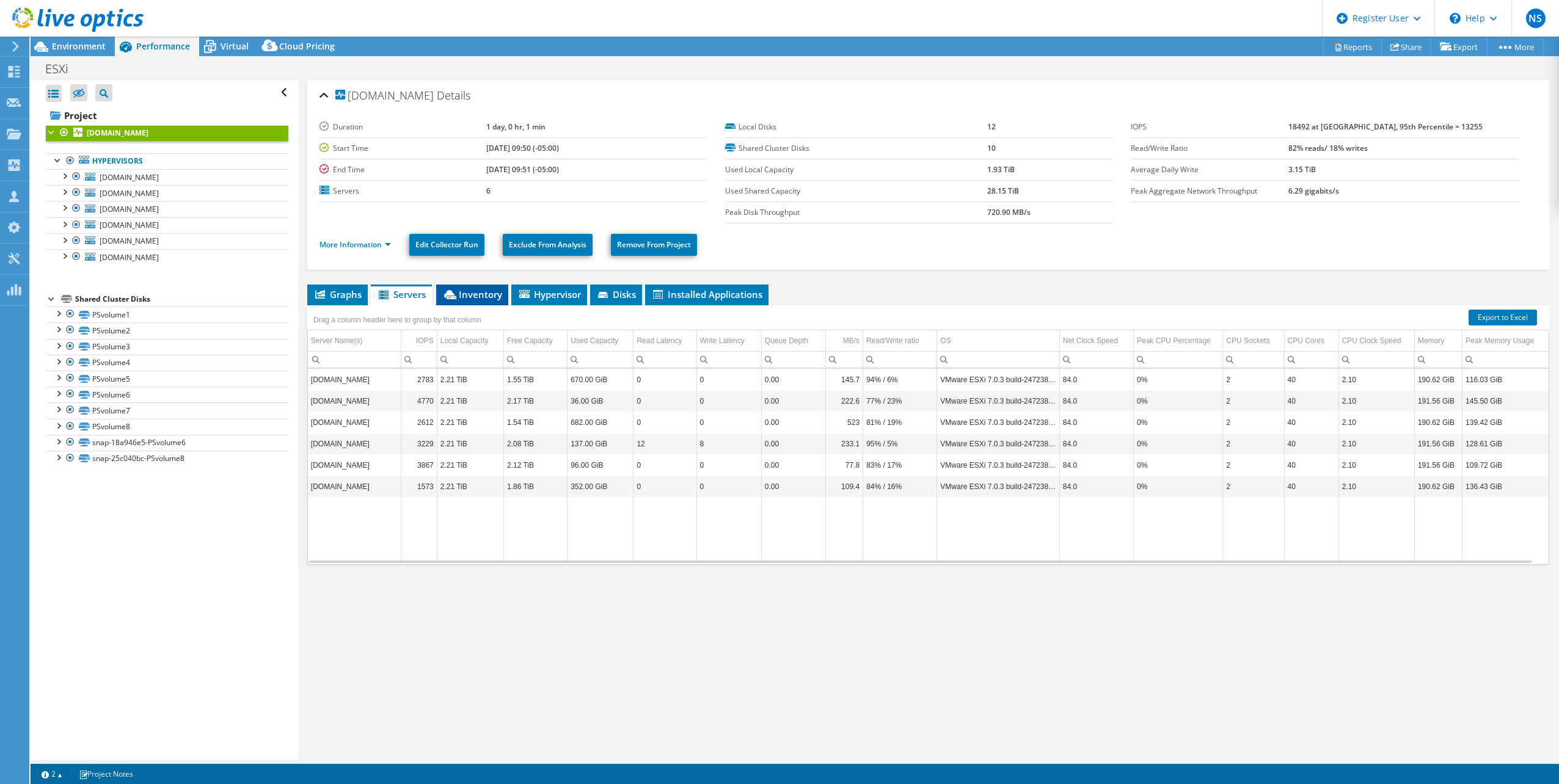
click at [483, 298] on span "Inventory" at bounding box center [472, 294] width 60 height 12
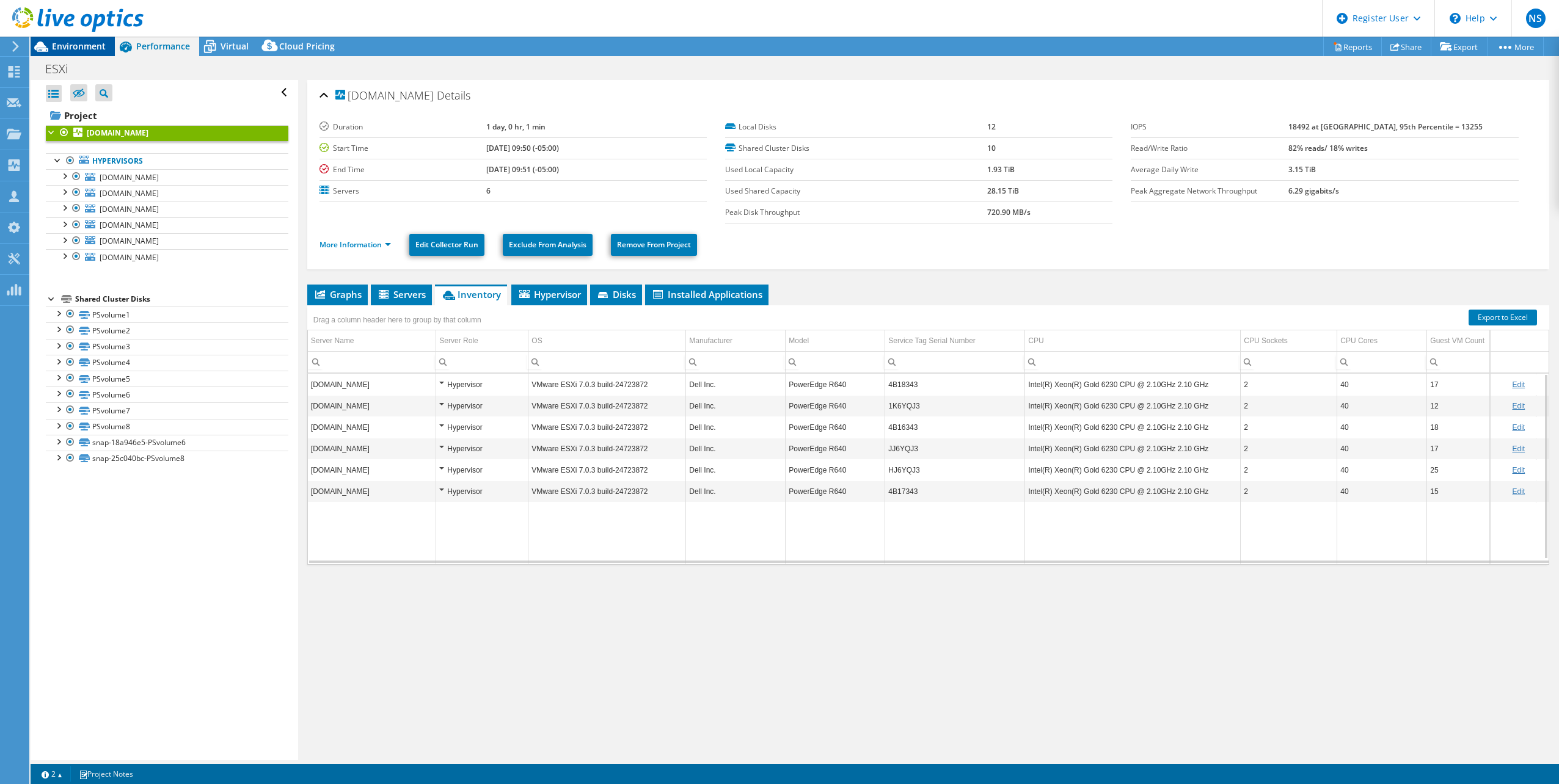
click at [84, 50] on span "Environment" at bounding box center [78, 46] width 54 height 12
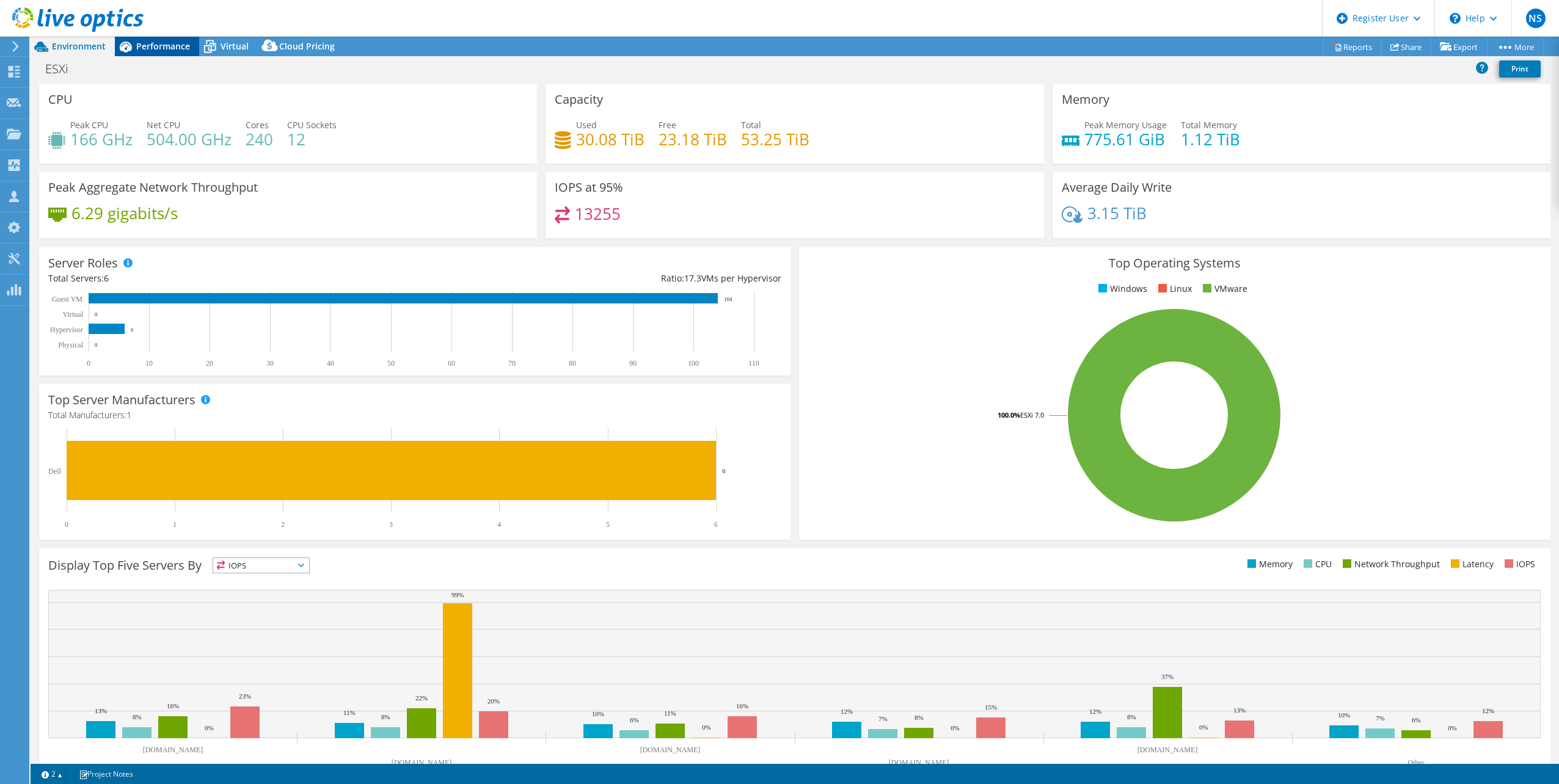
click at [165, 46] on span "Performance" at bounding box center [163, 46] width 54 height 12
